Goal: Task Accomplishment & Management: Manage account settings

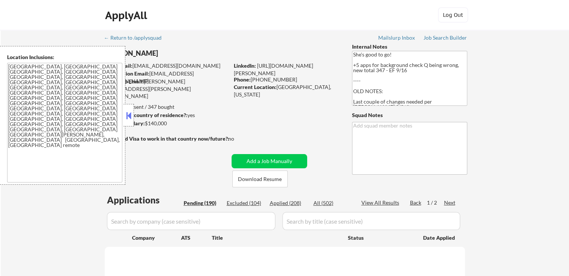
select select ""pending""
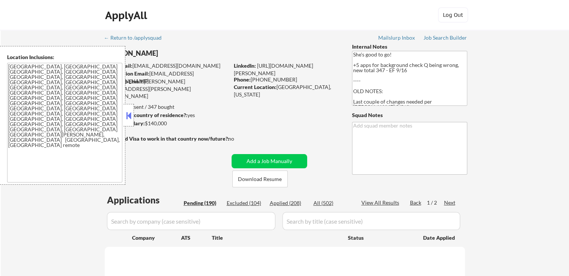
select select ""pending""
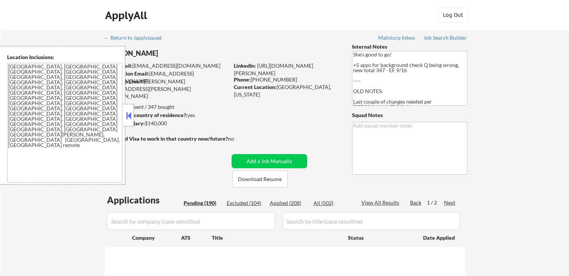
select select ""pending""
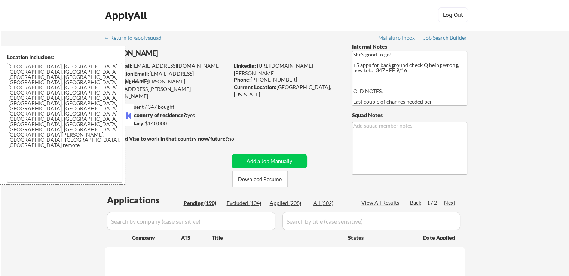
select select ""pending""
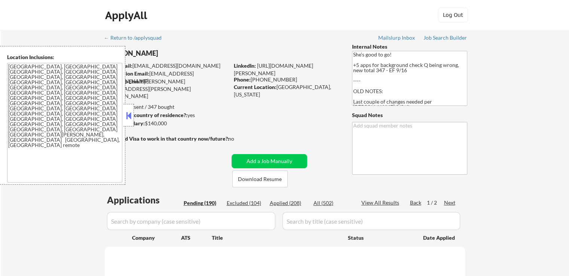
select select ""pending""
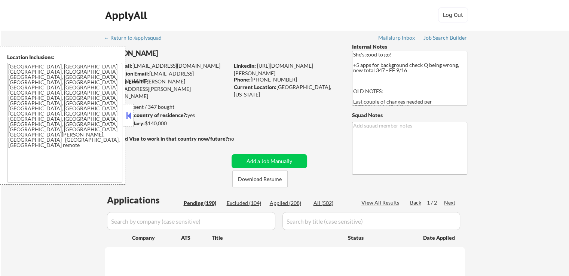
select select ""pending""
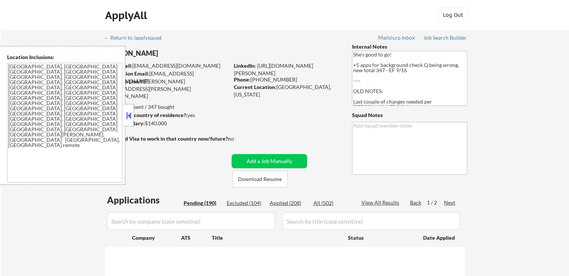
select select ""pending""
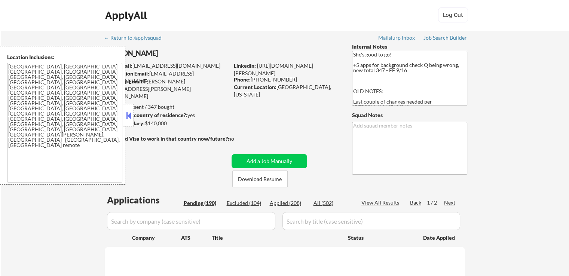
select select ""pending""
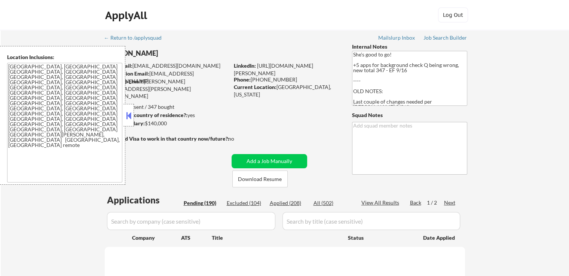
select select ""pending""
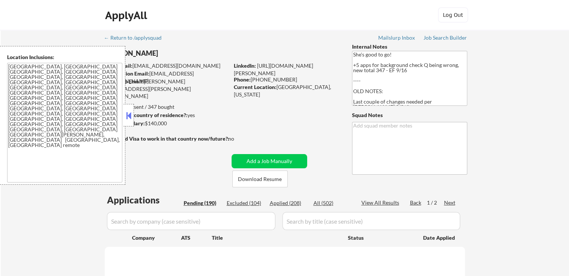
select select ""pending""
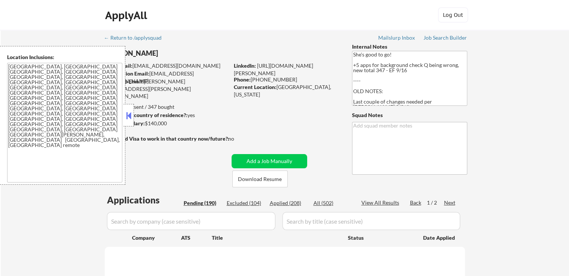
select select ""pending""
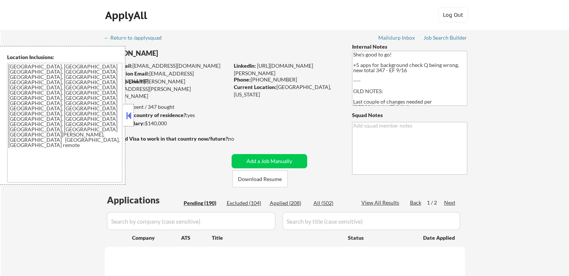
select select ""pending""
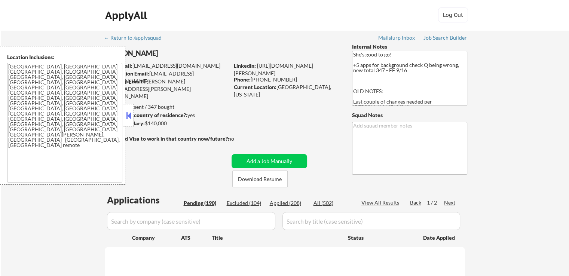
select select ""pending""
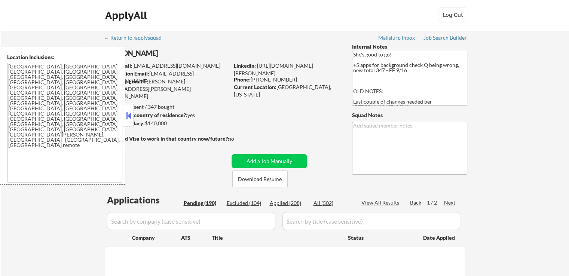
select select ""pending""
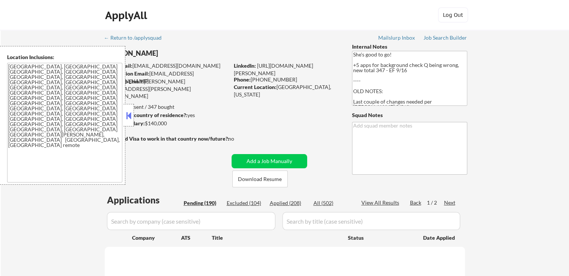
select select ""pending""
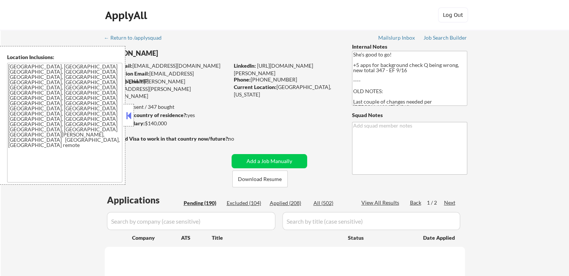
select select ""pending""
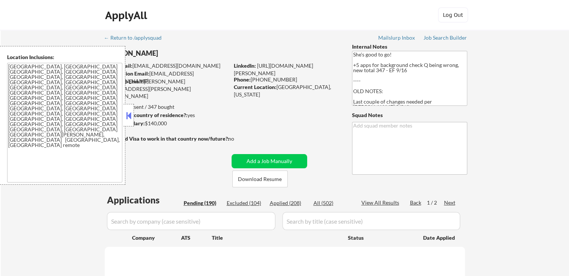
select select ""pending""
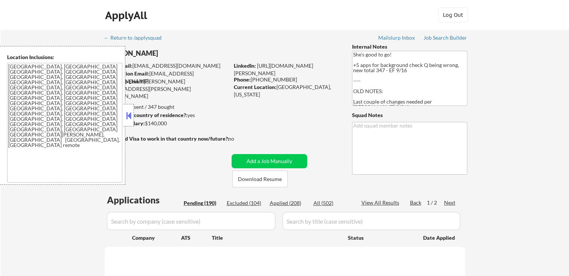
select select ""pending""
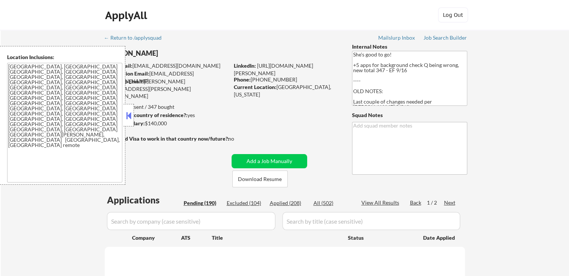
select select ""pending""
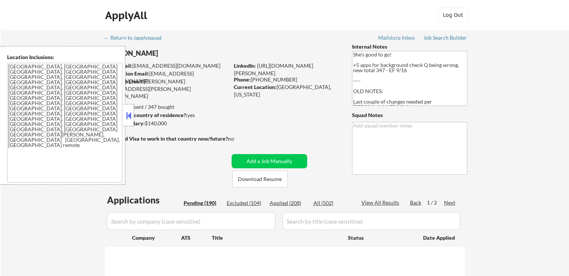
select select ""pending""
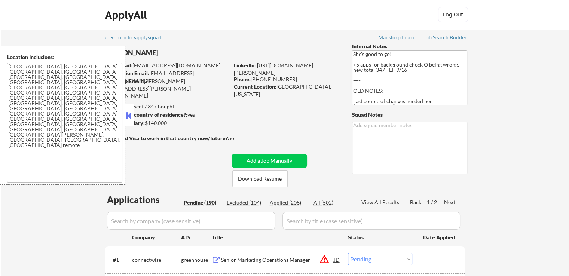
scroll to position [112, 0]
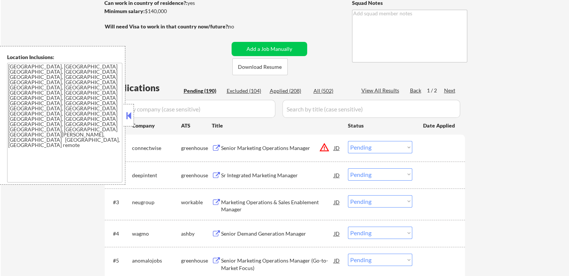
click at [376, 143] on select "Choose an option... Pending Applied Excluded (Questions) Excluded (Expired) Exc…" at bounding box center [380, 147] width 64 height 12
click at [348, 141] on select "Choose an option... Pending Applied Excluded (Questions) Excluded (Expired) Exc…" at bounding box center [380, 147] width 64 height 12
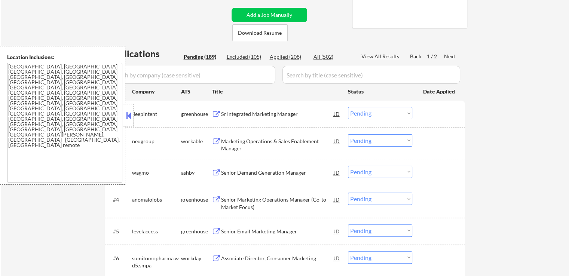
scroll to position [187, 0]
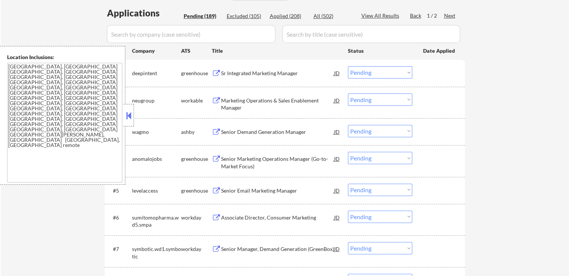
click at [257, 71] on div "Sr Integrated Marketing Manager" at bounding box center [277, 73] width 113 height 7
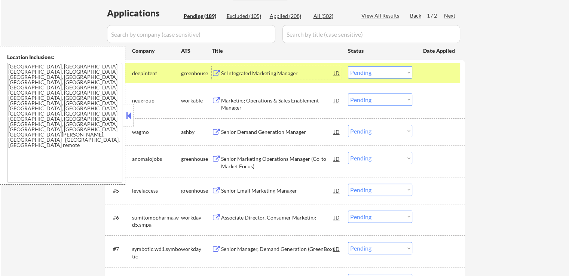
click at [290, 101] on div "Marketing Operations & Sales Enablement Manager" at bounding box center [277, 104] width 113 height 15
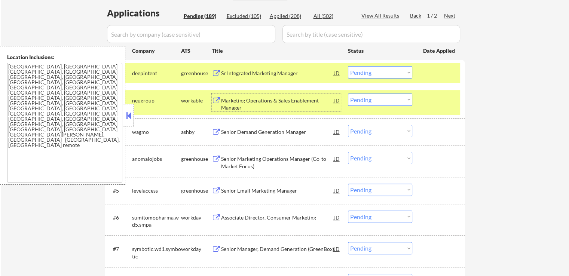
click at [99, 85] on textarea "[GEOGRAPHIC_DATA], [GEOGRAPHIC_DATA] [GEOGRAPHIC_DATA], [GEOGRAPHIC_DATA] [GEOG…" at bounding box center [64, 123] width 115 height 120
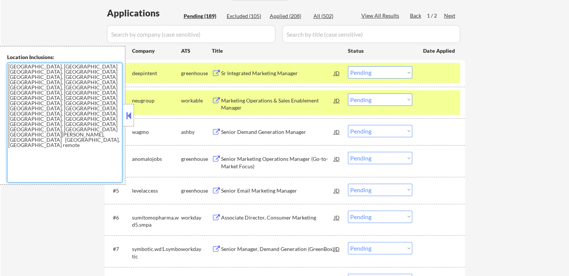
click at [99, 85] on textarea "[GEOGRAPHIC_DATA], [GEOGRAPHIC_DATA] [GEOGRAPHIC_DATA], [GEOGRAPHIC_DATA] [GEOG…" at bounding box center [64, 123] width 115 height 120
click at [300, 71] on div "Sr Integrated Marketing Manager" at bounding box center [277, 73] width 113 height 7
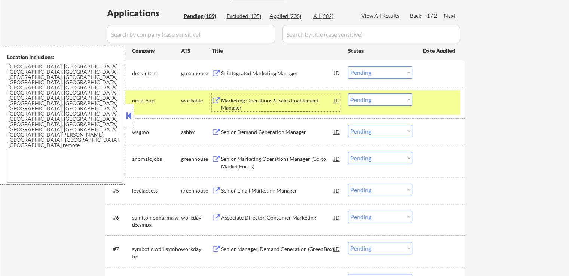
click at [297, 95] on div "Marketing Operations & Sales Enablement Manager" at bounding box center [277, 103] width 113 height 18
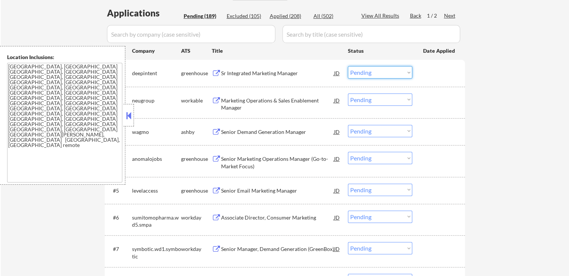
drag, startPoint x: 382, startPoint y: 68, endPoint x: 382, endPoint y: 78, distance: 9.4
click at [382, 69] on select "Choose an option... Pending Applied Excluded (Questions) Excluded (Expired) Exc…" at bounding box center [380, 72] width 64 height 12
click at [348, 66] on select "Choose an option... Pending Applied Excluded (Questions) Excluded (Expired) Exc…" at bounding box center [380, 72] width 64 height 12
click at [286, 133] on div "Senior Demand Generation Manager" at bounding box center [277, 131] width 113 height 7
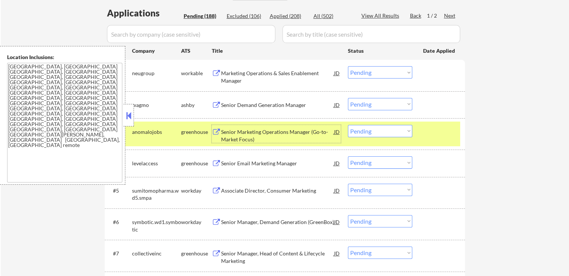
drag, startPoint x: 370, startPoint y: 73, endPoint x: 367, endPoint y: 77, distance: 5.6
click at [370, 74] on select "Choose an option... Pending Applied Excluded (Questions) Excluded (Expired) Exc…" at bounding box center [380, 72] width 64 height 12
click at [348, 66] on select "Choose an option... Pending Applied Excluded (Questions) Excluded (Expired) Exc…" at bounding box center [380, 72] width 64 height 12
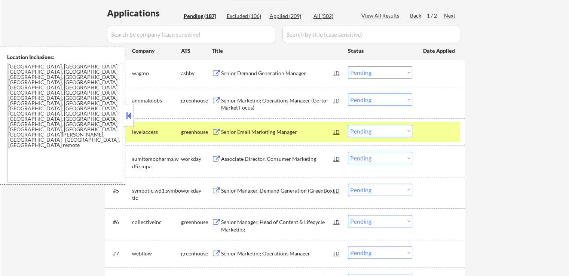
click at [268, 97] on div "Senior Marketing Operations Manager (Go-to-Market Focus)" at bounding box center [277, 104] width 113 height 15
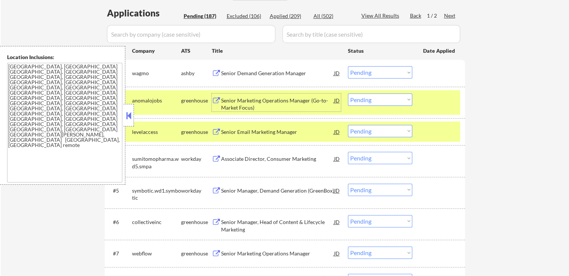
click at [364, 70] on select "Choose an option... Pending Applied Excluded (Questions) Excluded (Expired) Exc…" at bounding box center [380, 72] width 64 height 12
click at [348, 66] on select "Choose an option... Pending Applied Excluded (Questions) Excluded (Expired) Exc…" at bounding box center [380, 72] width 64 height 12
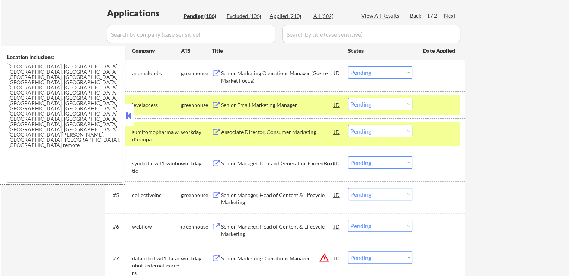
click at [282, 99] on div "Senior Email Marketing Manager" at bounding box center [277, 104] width 113 height 13
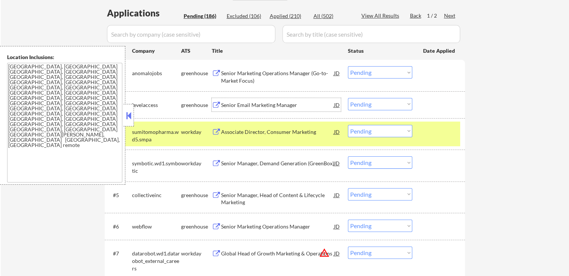
click at [373, 74] on select "Choose an option... Pending Applied Excluded (Questions) Excluded (Expired) Exc…" at bounding box center [380, 72] width 64 height 12
click at [348, 66] on select "Choose an option... Pending Applied Excluded (Questions) Excluded (Expired) Exc…" at bounding box center [380, 72] width 64 height 12
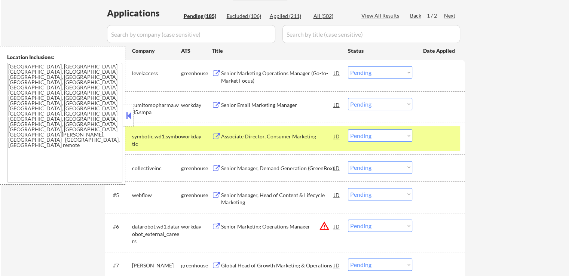
click at [279, 105] on div "Senior Email Marketing Manager" at bounding box center [277, 104] width 113 height 13
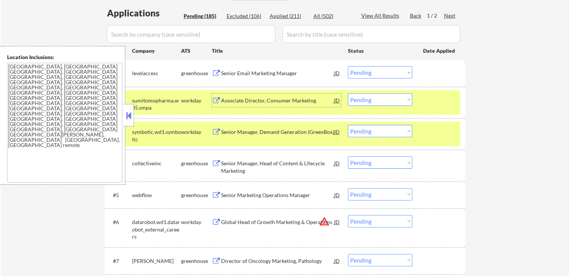
scroll to position [224, 0]
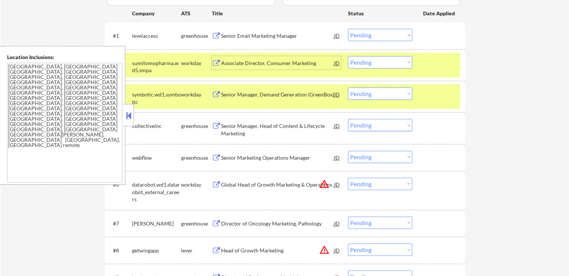
click at [276, 127] on div "Senior Manager, Head of Content & Lifecycle Marketing" at bounding box center [277, 129] width 113 height 15
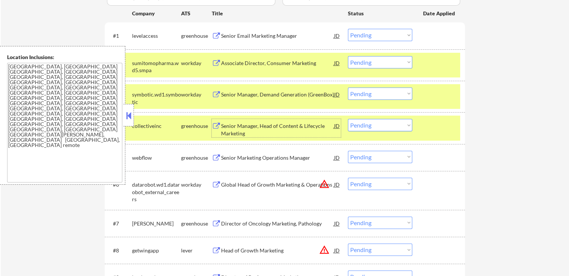
click at [370, 35] on select "Choose an option... Pending Applied Excluded (Questions) Excluded (Expired) Exc…" at bounding box center [380, 35] width 64 height 12
click at [348, 29] on select "Choose an option... Pending Applied Excluded (Questions) Excluded (Expired) Exc…" at bounding box center [380, 35] width 64 height 12
select select ""pending""
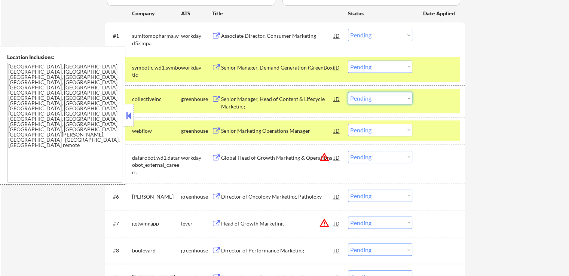
drag, startPoint x: 376, startPoint y: 95, endPoint x: 373, endPoint y: 104, distance: 8.6
click at [375, 98] on select "Choose an option... Pending Applied Excluded (Questions) Excluded (Expired) Exc…" at bounding box center [380, 98] width 64 height 12
click at [348, 92] on select "Choose an option... Pending Applied Excluded (Questions) Excluded (Expired) Exc…" at bounding box center [380, 98] width 64 height 12
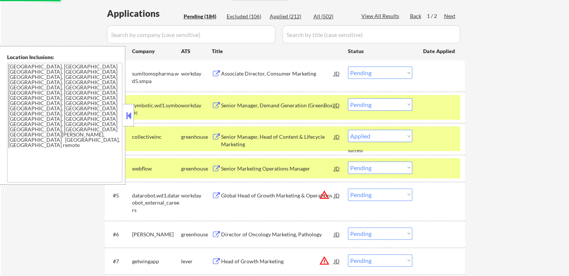
scroll to position [150, 0]
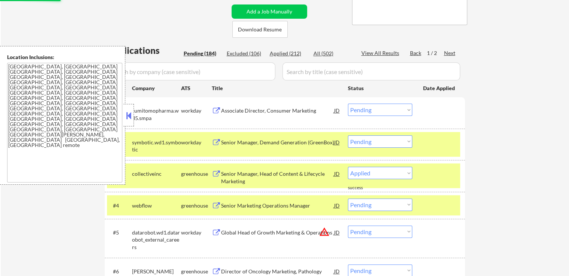
select select ""pending""
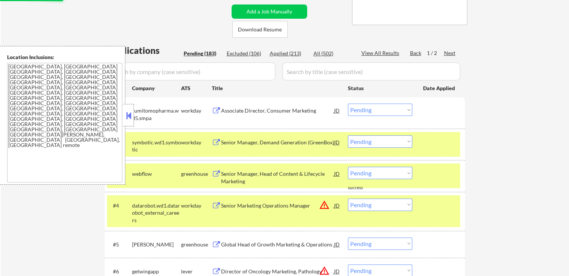
click at [289, 53] on div "Applied (213)" at bounding box center [288, 53] width 37 height 7
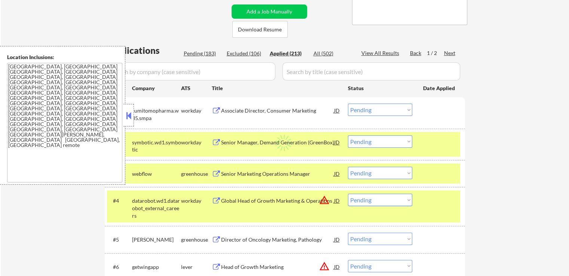
select select ""applied""
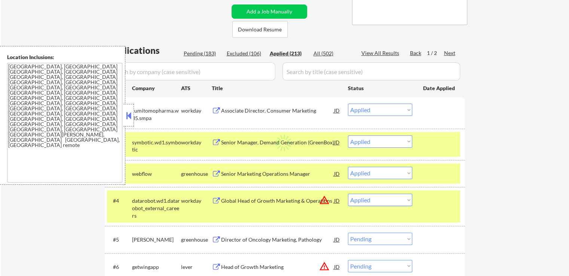
select select ""applied""
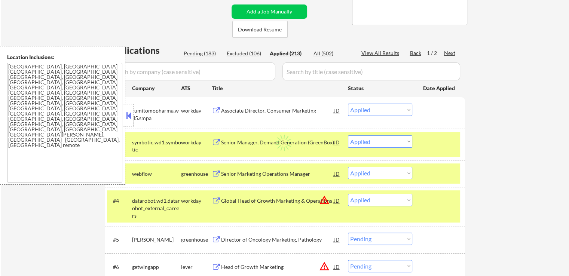
select select ""applied""
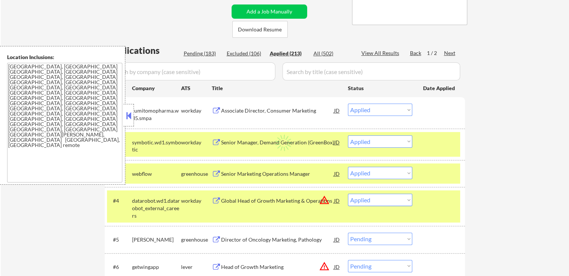
select select ""applied""
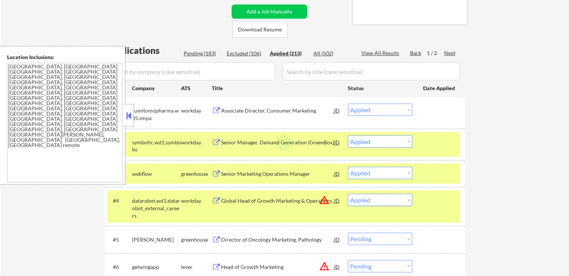
select select ""applied""
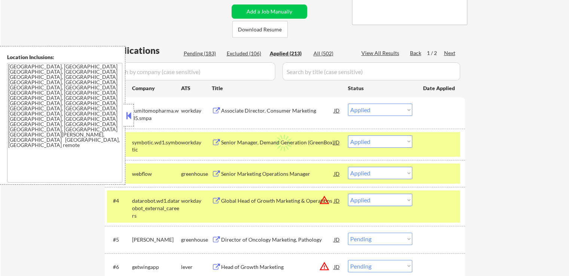
select select ""applied""
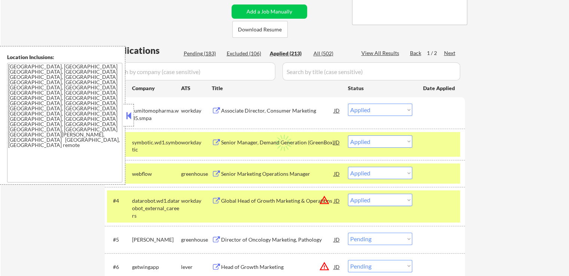
select select ""applied""
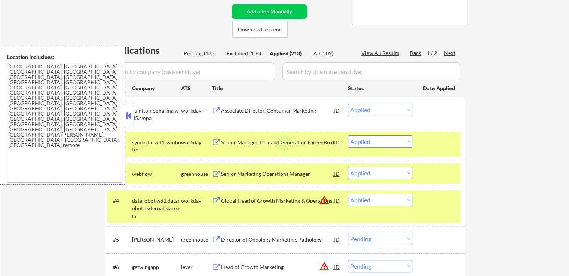
select select ""applied""
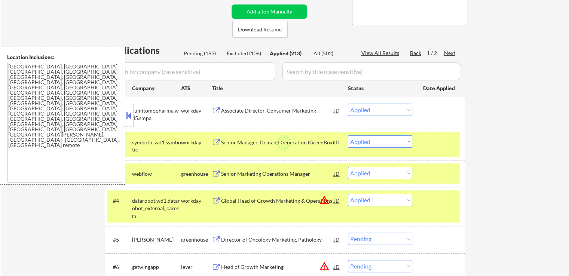
select select ""applied""
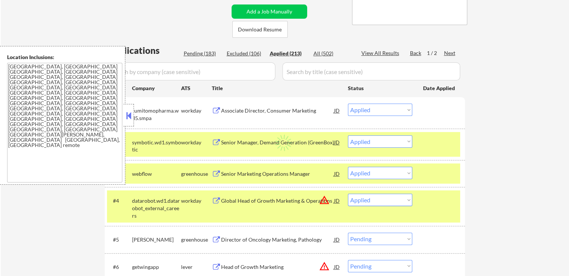
select select ""applied""
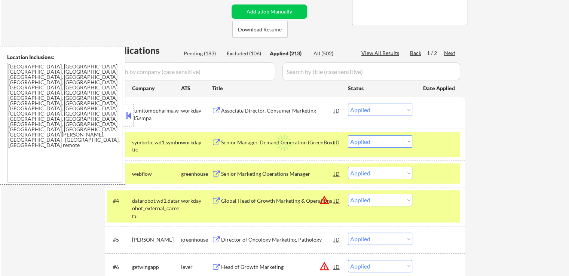
select select ""applied""
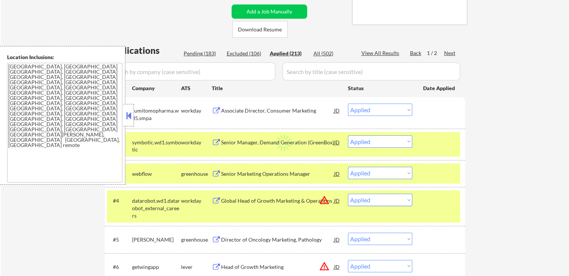
select select ""applied""
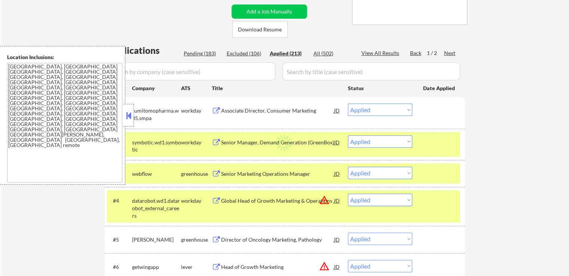
select select ""applied""
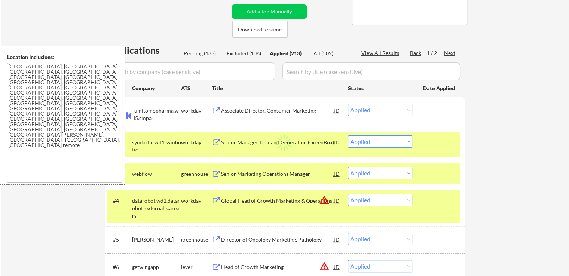
select select ""applied""
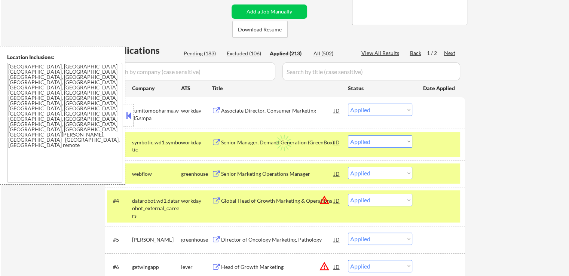
select select ""applied""
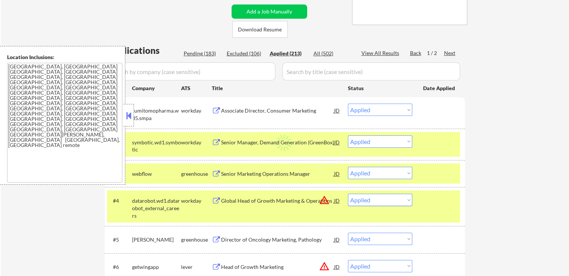
select select ""applied""
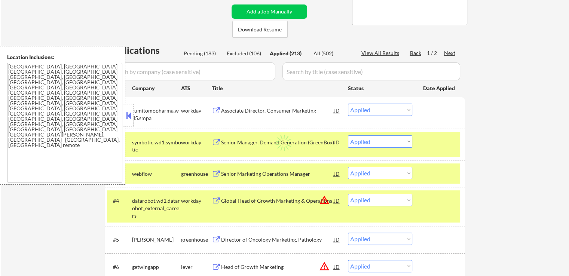
select select ""applied""
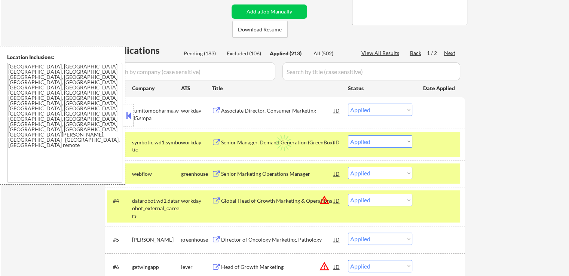
select select ""applied""
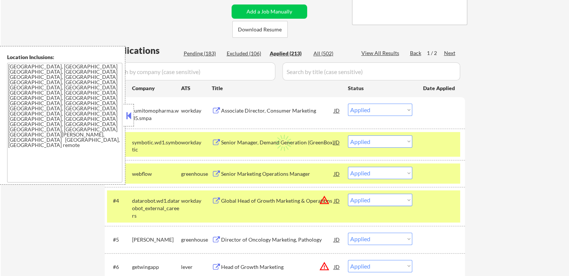
select select ""applied""
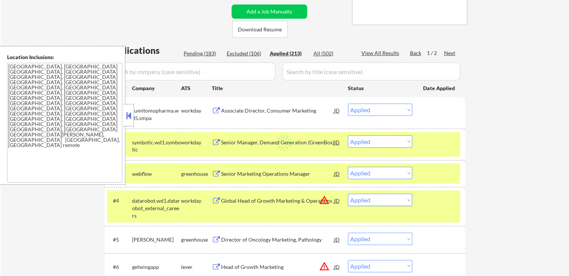
select select ""applied""
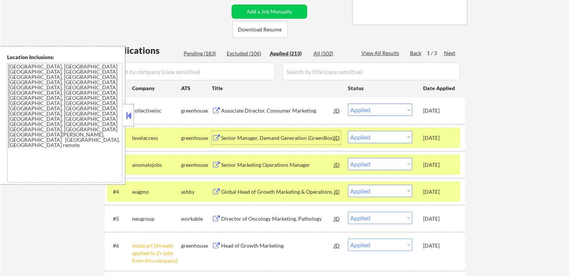
click at [294, 135] on div "Senior Manager, Demand Generation (GreenBox)" at bounding box center [277, 137] width 113 height 7
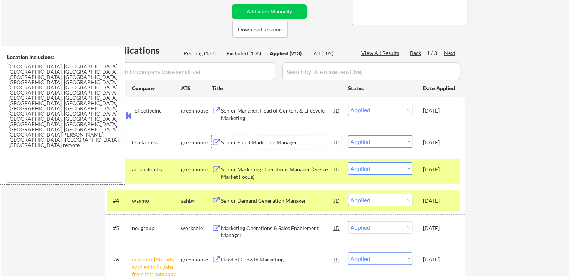
click at [300, 163] on div "Senior Marketing Operations Manager (Go-to-Market Focus)" at bounding box center [277, 171] width 113 height 18
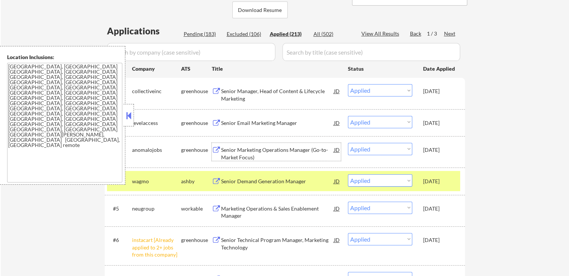
scroll to position [187, 0]
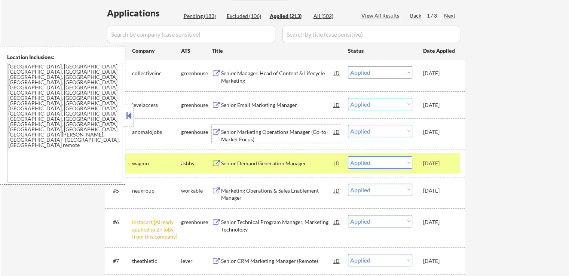
click at [274, 166] on div "Senior Demand Generation Manager" at bounding box center [277, 163] width 113 height 7
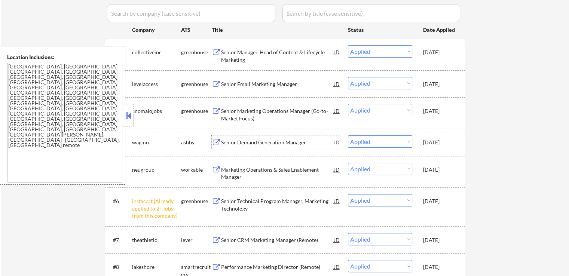
scroll to position [224, 0]
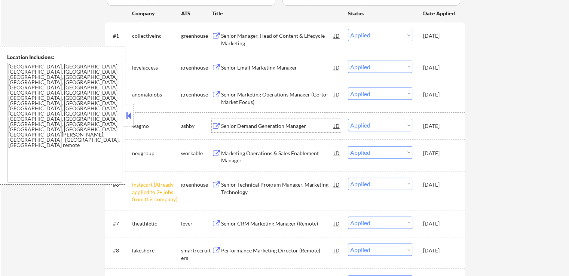
click at [291, 157] on div "Marketing Operations & Sales Enablement Manager" at bounding box center [277, 157] width 113 height 15
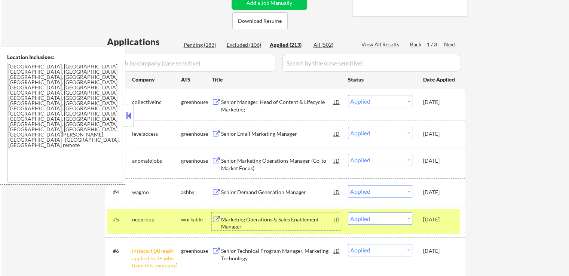
scroll to position [150, 0]
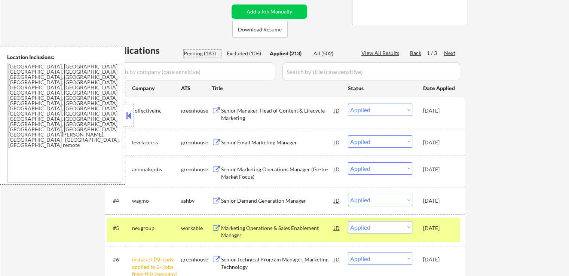
click at [203, 52] on div "Pending (183)" at bounding box center [202, 53] width 37 height 7
